Goal: Check status: Check status

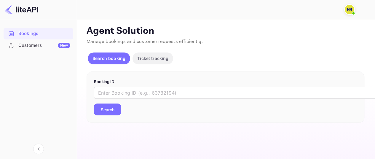
click at [145, 100] on div "​ Search" at bounding box center [225, 101] width 263 height 28
click at [148, 95] on input "text" at bounding box center [242, 93] width 296 height 12
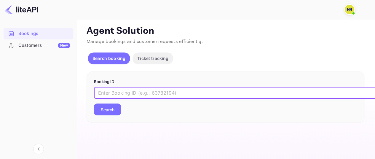
paste input "9045673"
type input "9045673"
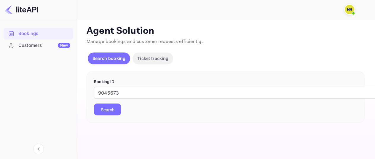
click at [106, 108] on button "Search" at bounding box center [107, 109] width 27 height 12
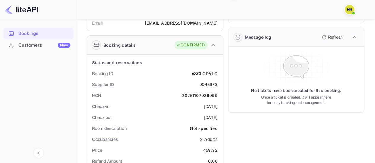
scroll to position [89, 0]
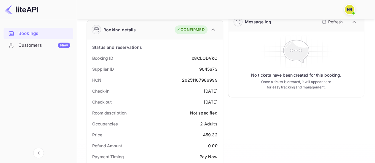
click at [202, 79] on div "20251107986999" at bounding box center [200, 80] width 36 height 6
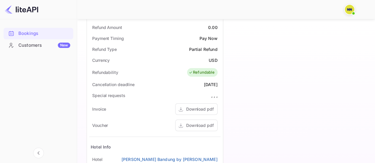
scroll to position [237, 0]
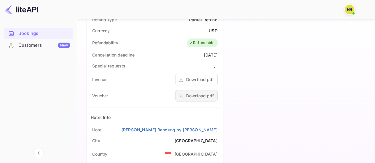
click at [201, 94] on div "Download pdf" at bounding box center [200, 96] width 28 height 6
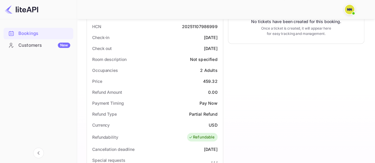
scroll to position [124, 0]
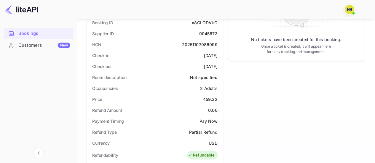
click at [199, 44] on div "20251107986999" at bounding box center [200, 44] width 36 height 6
copy div "20251107986999"
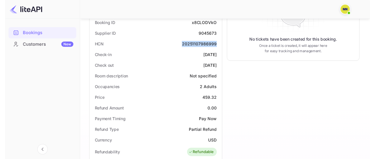
scroll to position [0, 0]
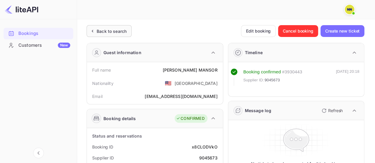
click at [105, 30] on div "Back to search" at bounding box center [112, 31] width 30 height 6
